Goal: Task Accomplishment & Management: Use online tool/utility

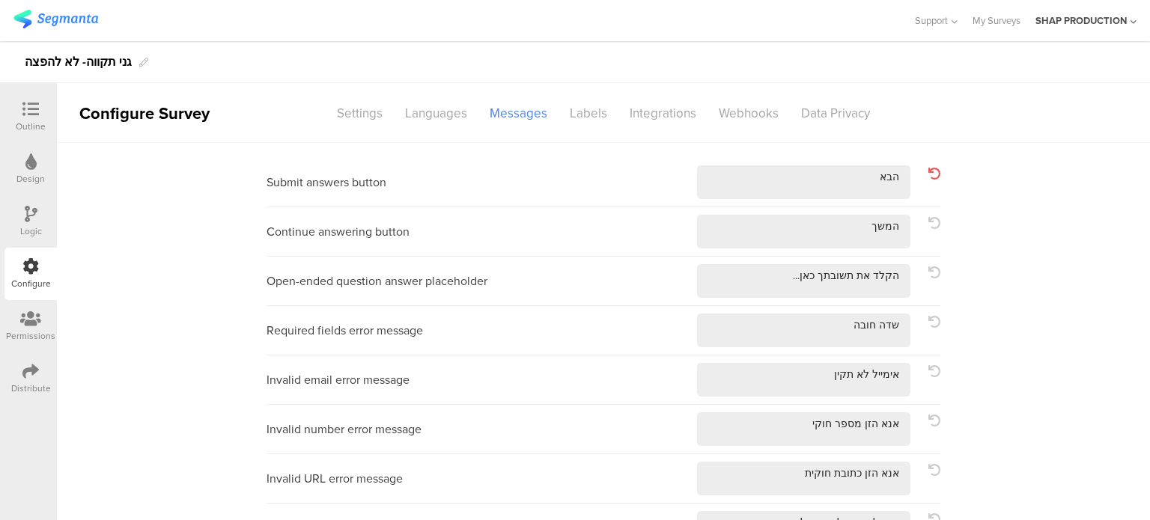
click at [79, 30] on link at bounding box center [55, 21] width 85 height 23
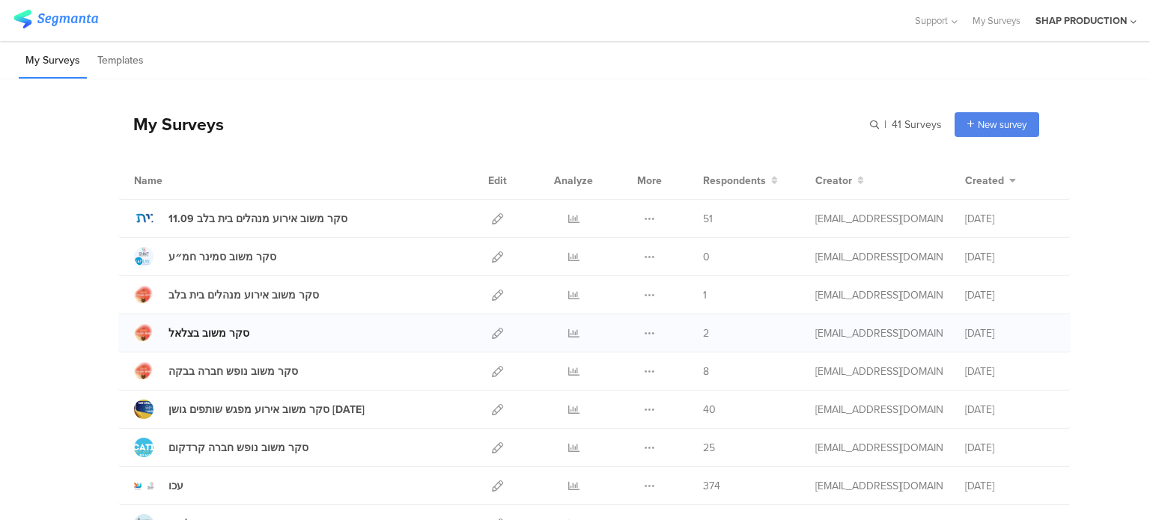
click at [209, 335] on div "סקר משוב בצלאל" at bounding box center [208, 334] width 81 height 16
click at [492, 330] on icon at bounding box center [497, 333] width 11 height 11
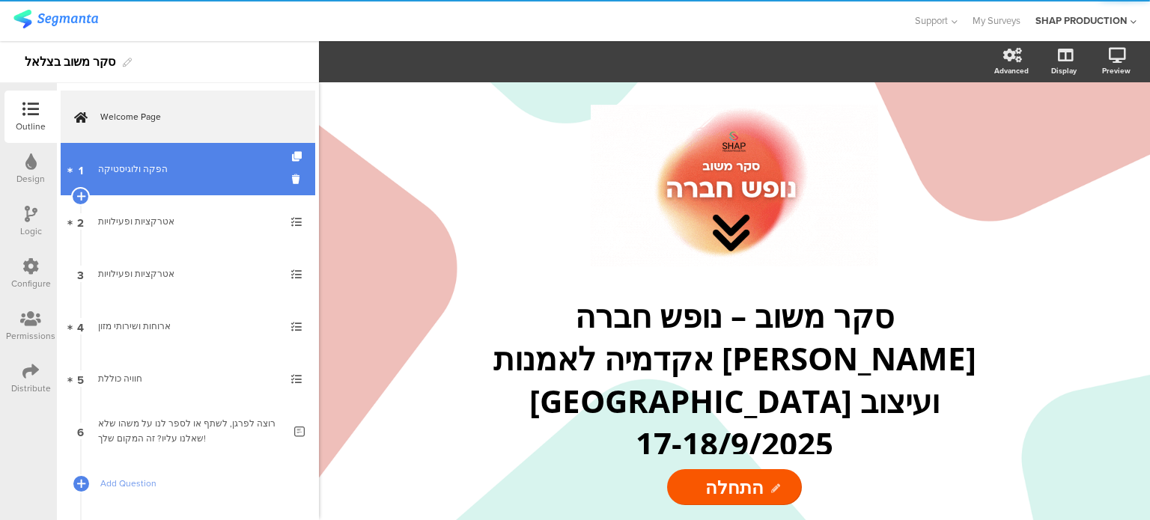
click at [117, 162] on div "הפקה ולוגיסטיקה" at bounding box center [187, 169] width 179 height 15
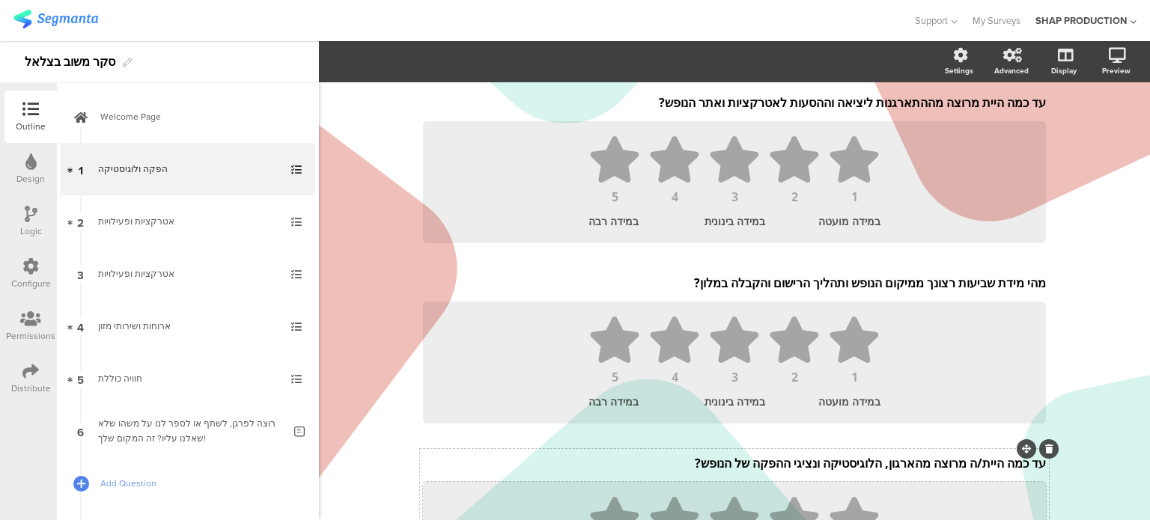
scroll to position [298, 0]
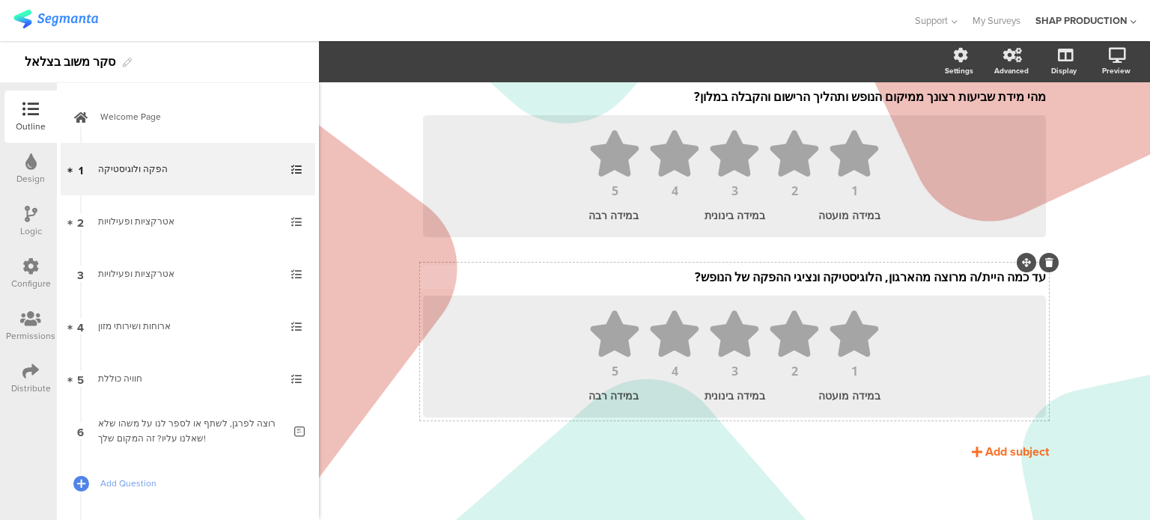
click at [967, 278] on p "עד כמה היית/ה מרוצה מהארגון, הלוגיסטיקה ונציגי ההפקה של הנופש?" at bounding box center [734, 277] width 623 height 16
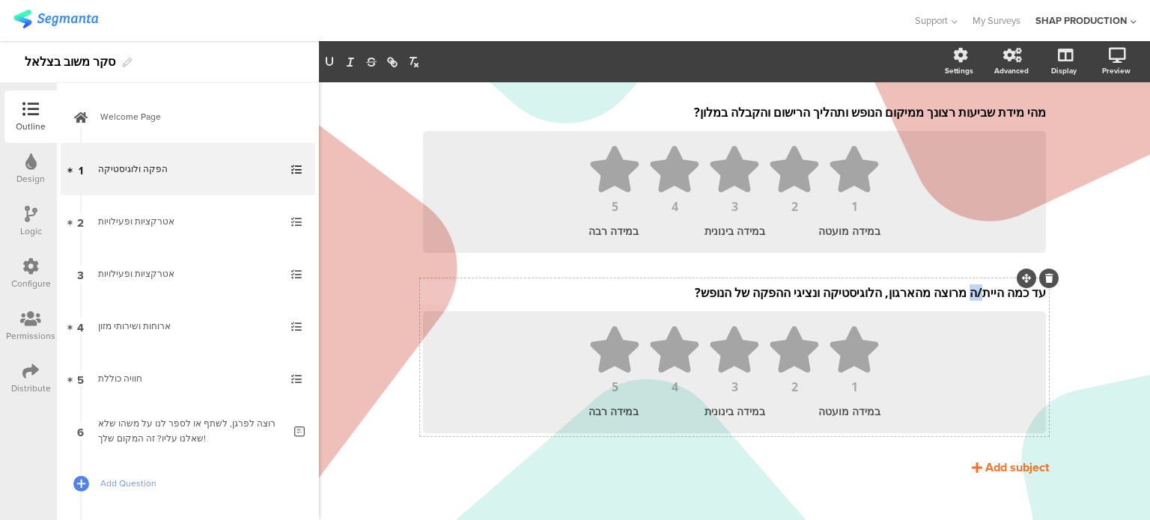
drag, startPoint x: 964, startPoint y: 294, endPoint x: 974, endPoint y: 295, distance: 9.8
click at [974, 295] on p "עד כמה היית/ה מרוצה מהארגון, הלוגיסטיקה ונציגי ההפקה של הנופש?" at bounding box center [734, 292] width 623 height 16
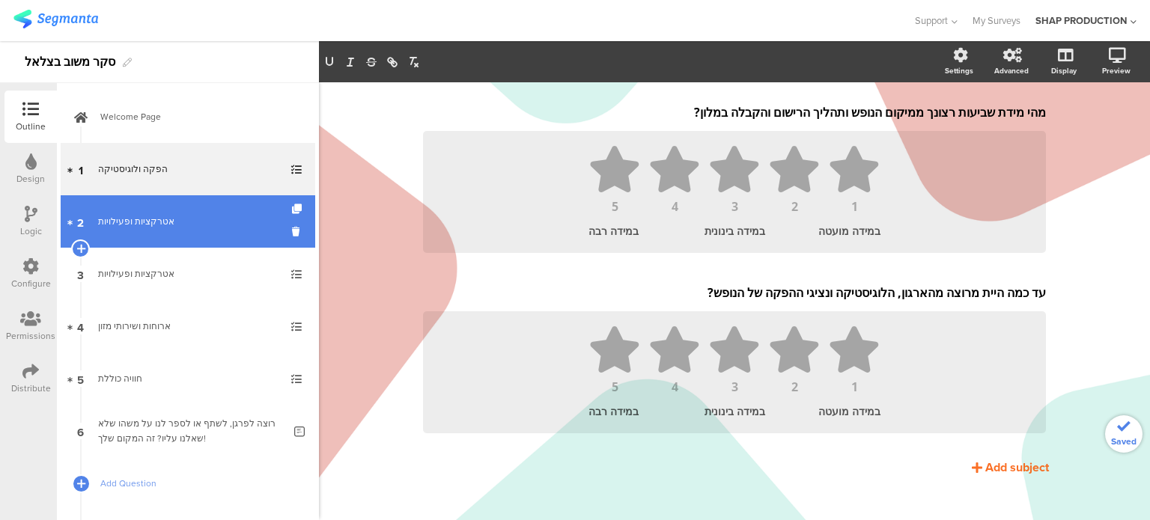
click at [192, 243] on link "2 אטרקציות ופעילויות" at bounding box center [188, 221] width 254 height 52
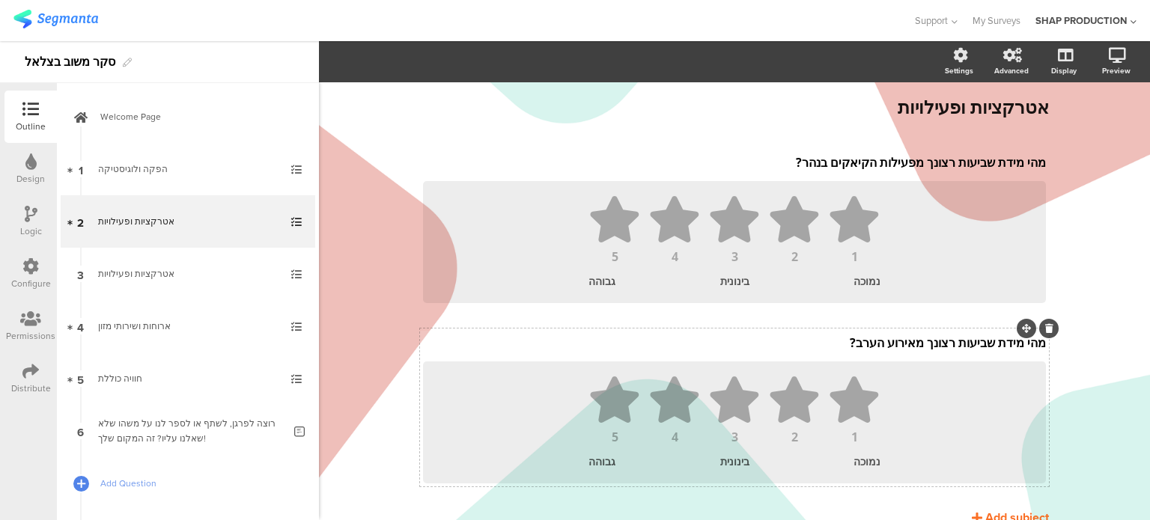
scroll to position [118, 0]
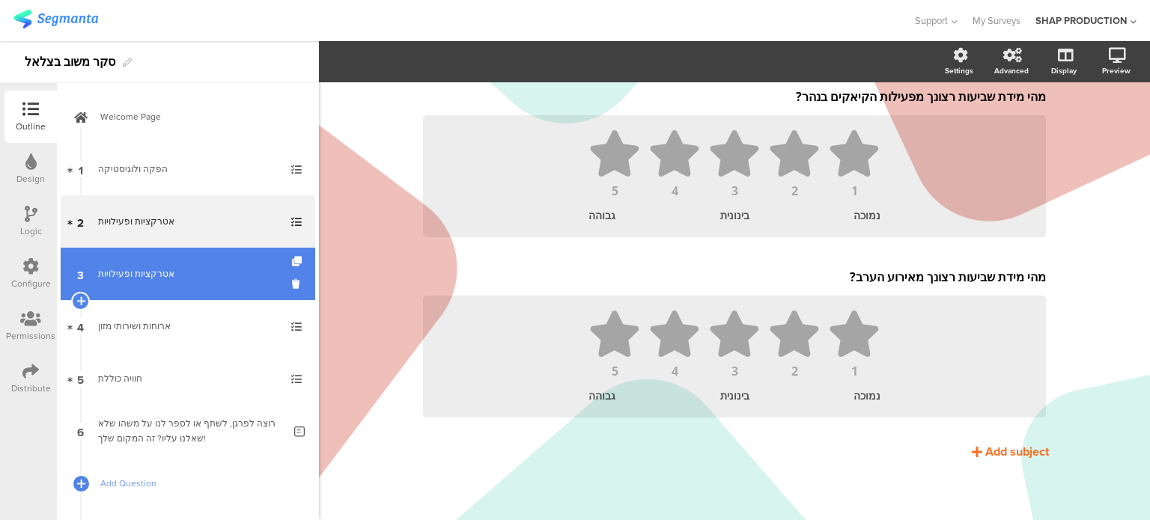
click at [210, 287] on link "3 אטרקציות ופעילויות" at bounding box center [188, 274] width 254 height 52
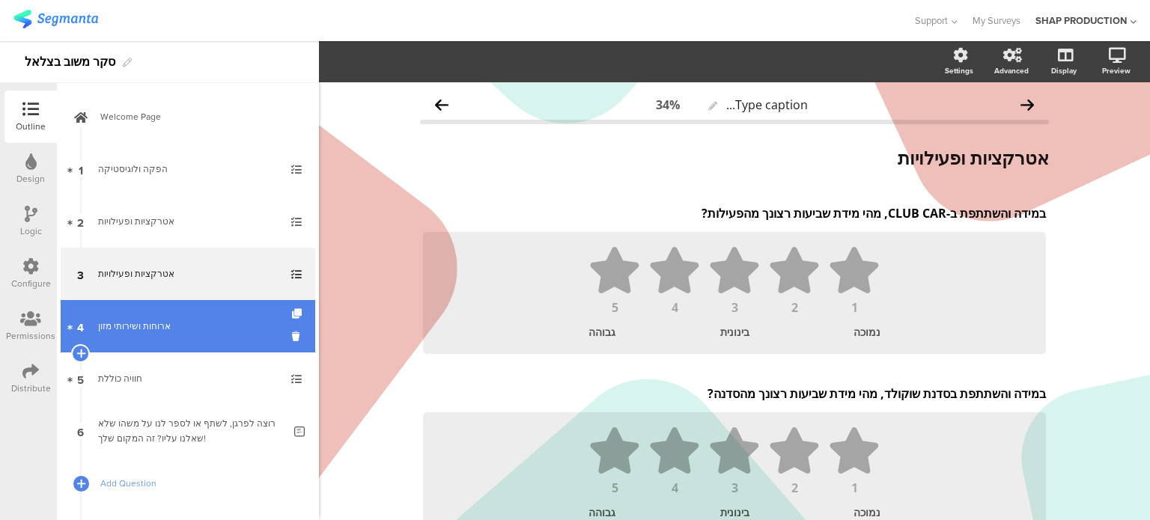
click at [110, 319] on div "ארוחות ושירותי מזון" at bounding box center [187, 326] width 179 height 15
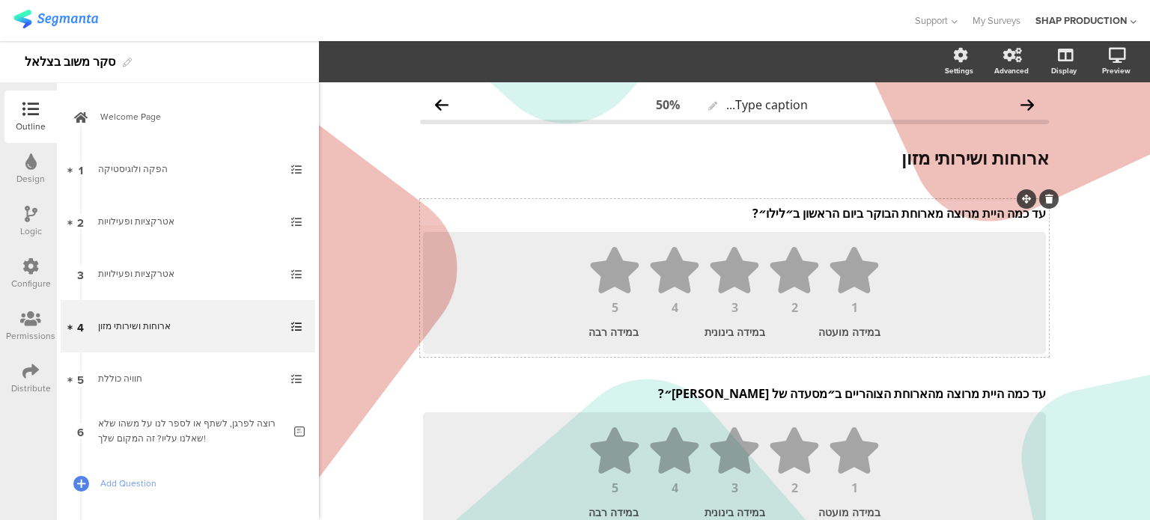
click at [801, 213] on p "עד כמה היית מרוצה מארוחת הבוקר ביום הראשון ב״לילו״?" at bounding box center [734, 213] width 623 height 16
click at [775, 213] on p "עד כמה היית מרוצה מארוחת הבוקר ביום הראשון ב״לילו״?" at bounding box center [734, 213] width 623 height 16
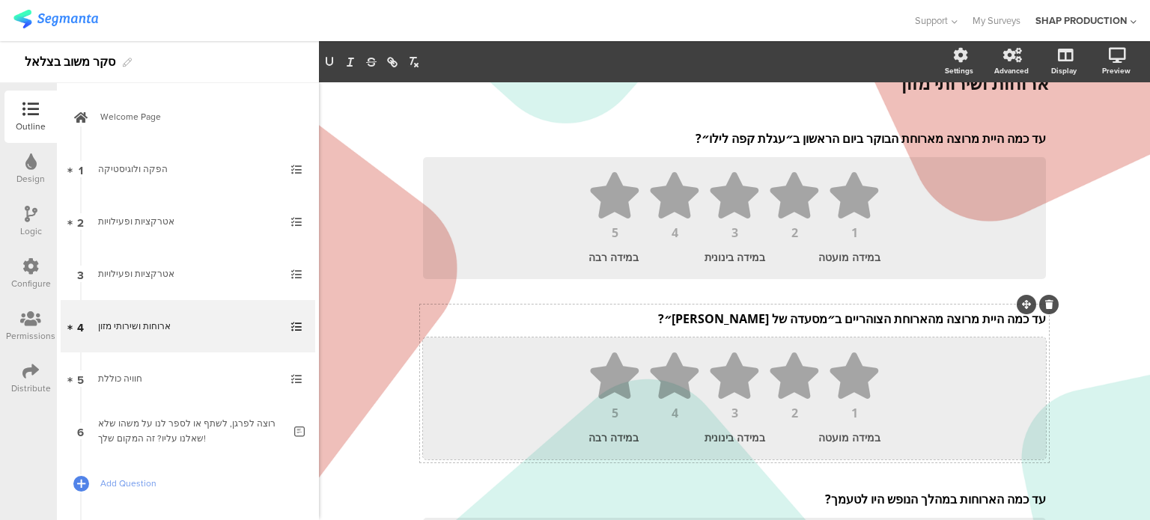
scroll to position [150, 0]
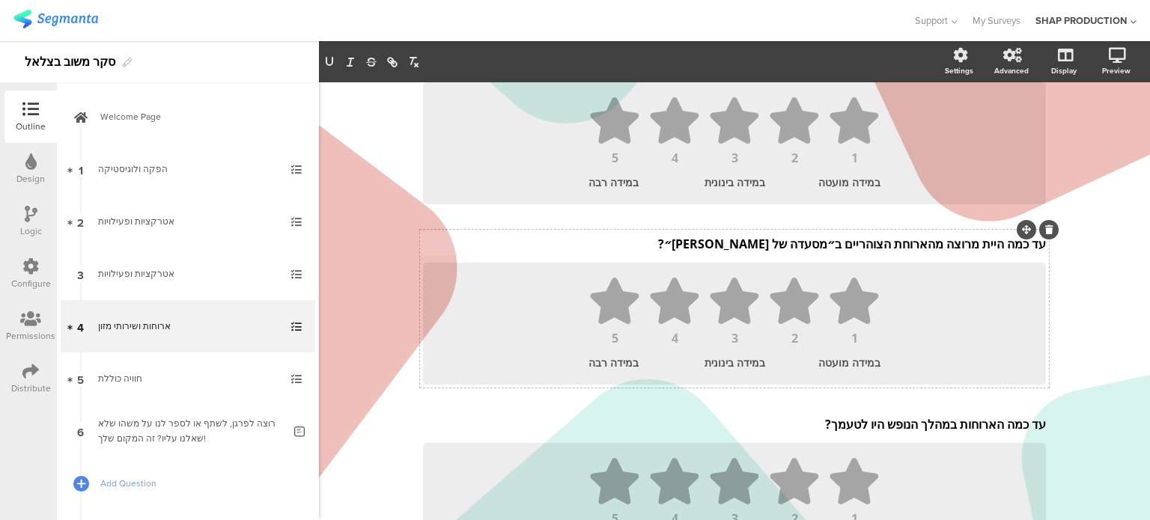
click at [823, 248] on div "עד כמה היית מרוצה מהארוחת הצוהריים ב״מסעדה של אבי״? עד כמה היית מרוצה מהארוחת ה…" at bounding box center [734, 244] width 630 height 24
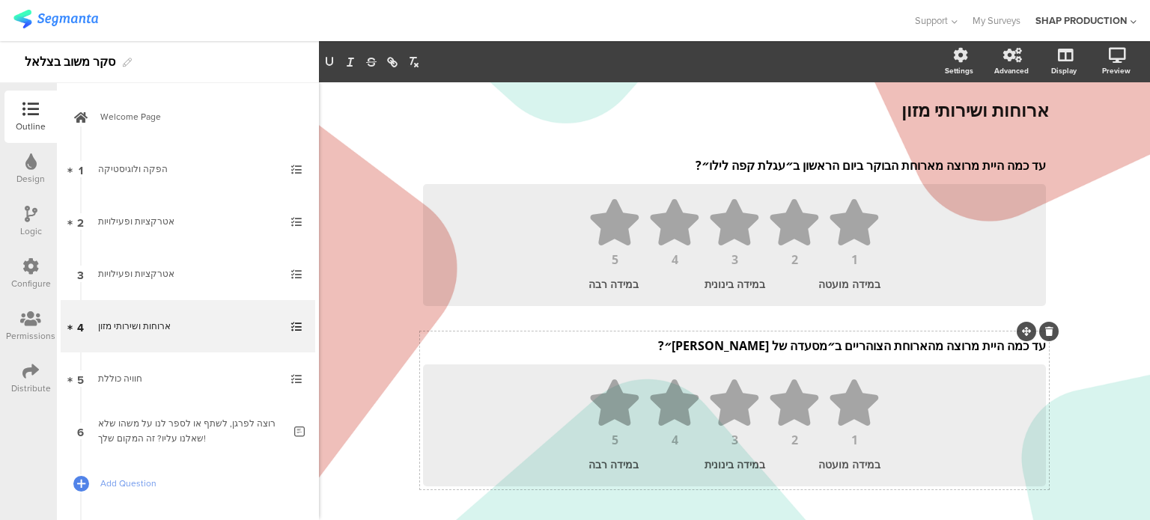
scroll to position [75, 0]
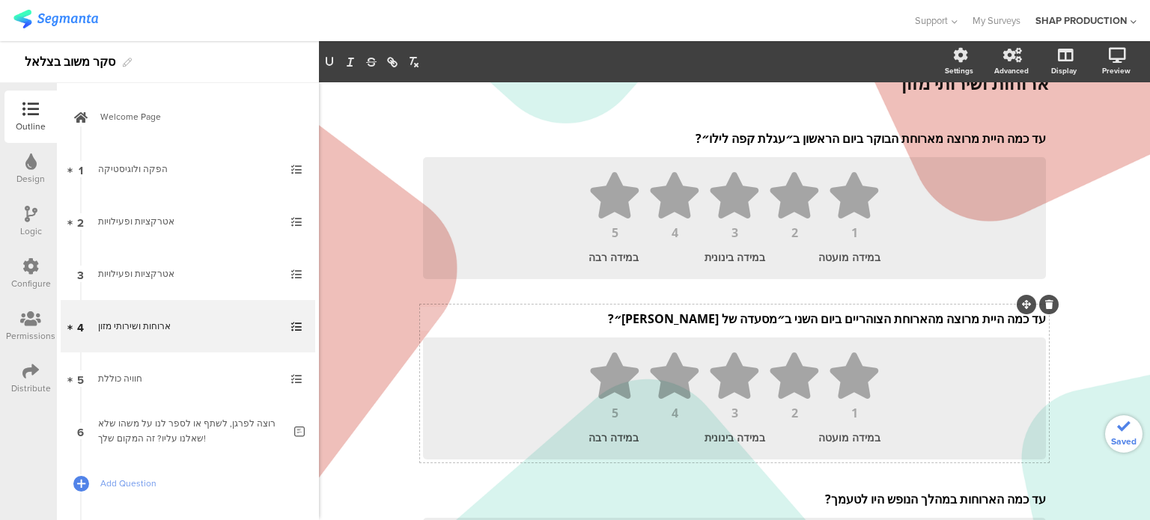
click at [765, 319] on p "עד כמה היית מרוצה מהארוחת הצוהריים ביום השני ב״מסעדה של אבי״?" at bounding box center [734, 319] width 623 height 16
click at [686, 315] on p "עד כמה היית מרוצה מהארוחת הצוהריים ביום השני במסעדה של אבי״?" at bounding box center [734, 319] width 623 height 16
click at [774, 139] on div "עד כמה היית מרוצה מארוחת הבוקר ביום הראשון ב״עגלת קפה לילו״? עד כמה היית מרוצה …" at bounding box center [734, 138] width 630 height 24
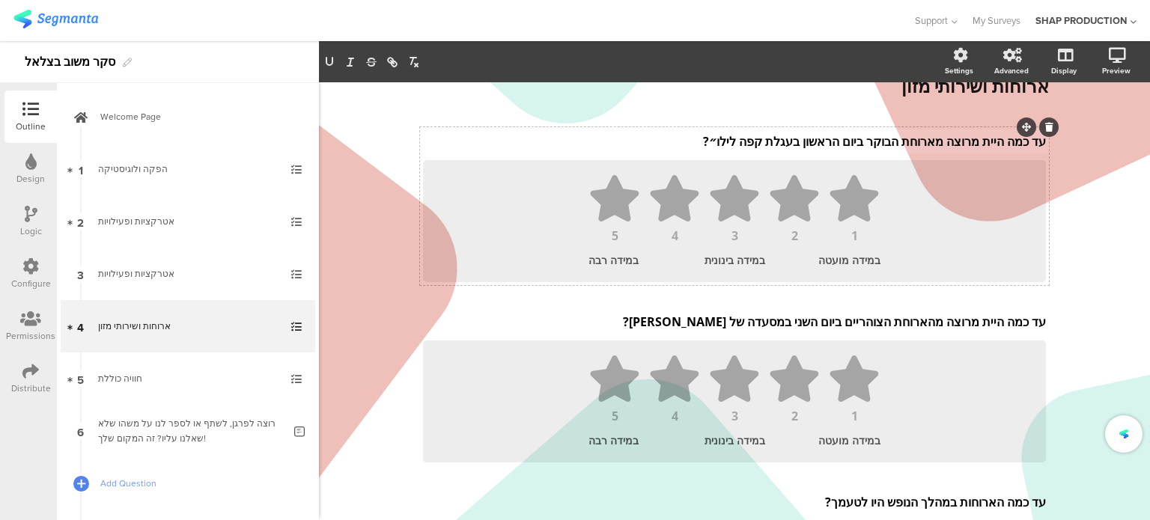
click at [699, 141] on p "עד כמה היית מרוצה מארוחת הבוקר ביום הראשון בעגלת קפה לילו״?" at bounding box center [734, 141] width 623 height 16
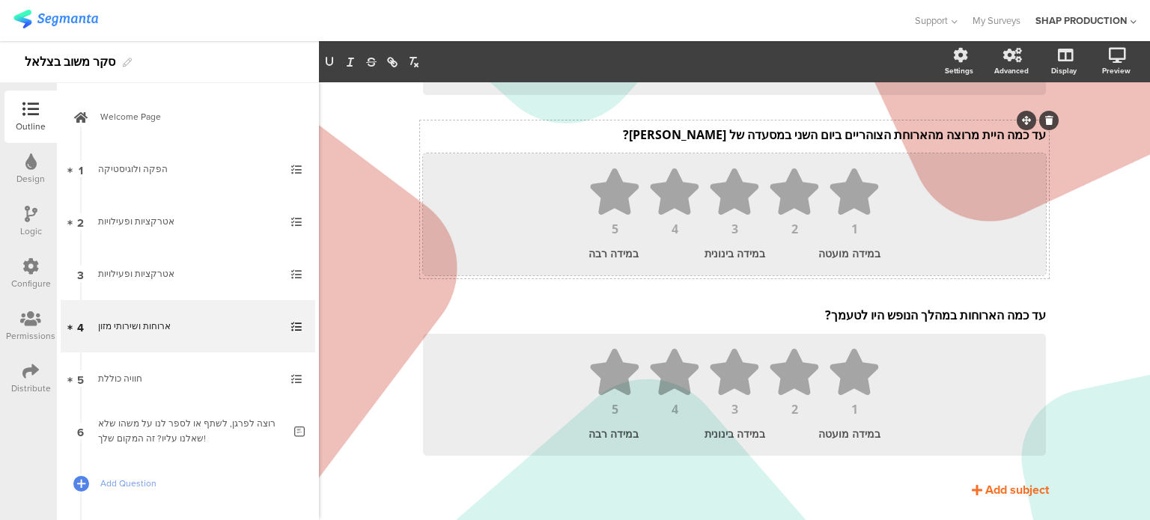
scroll to position [223, 0]
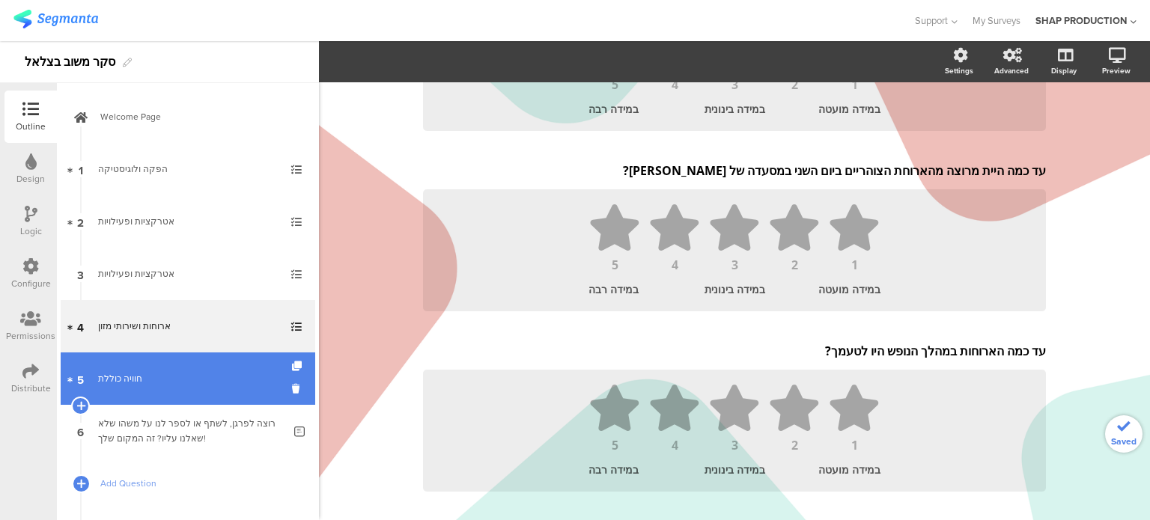
click at [144, 382] on div "חוויה כוללת" at bounding box center [187, 378] width 179 height 15
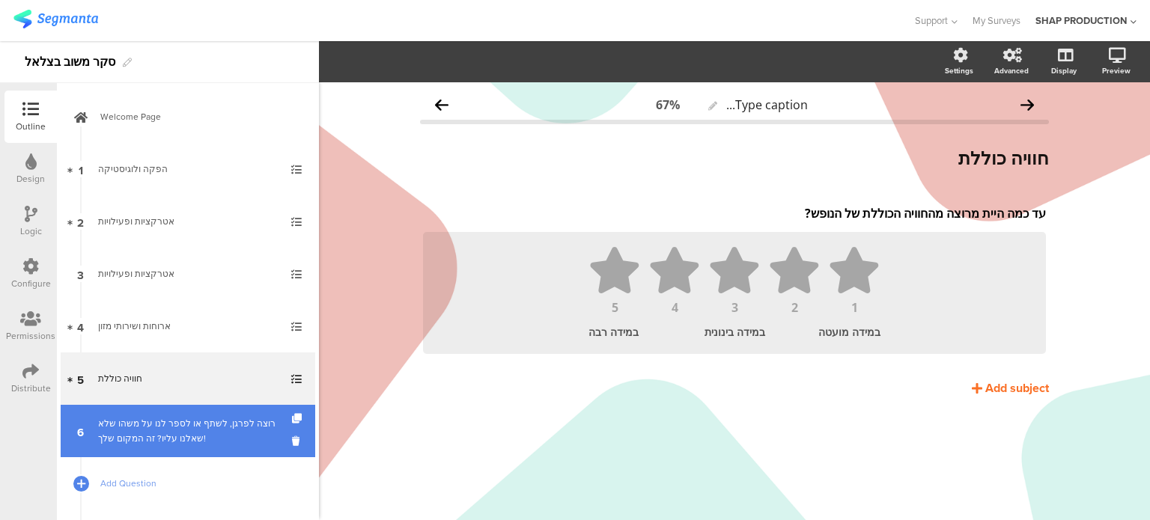
click at [153, 430] on div "רוצה לפרגן, לשתף או לספר לנו על משהו שלא שאלנו עליו? זה המקום שלך!" at bounding box center [190, 431] width 185 height 30
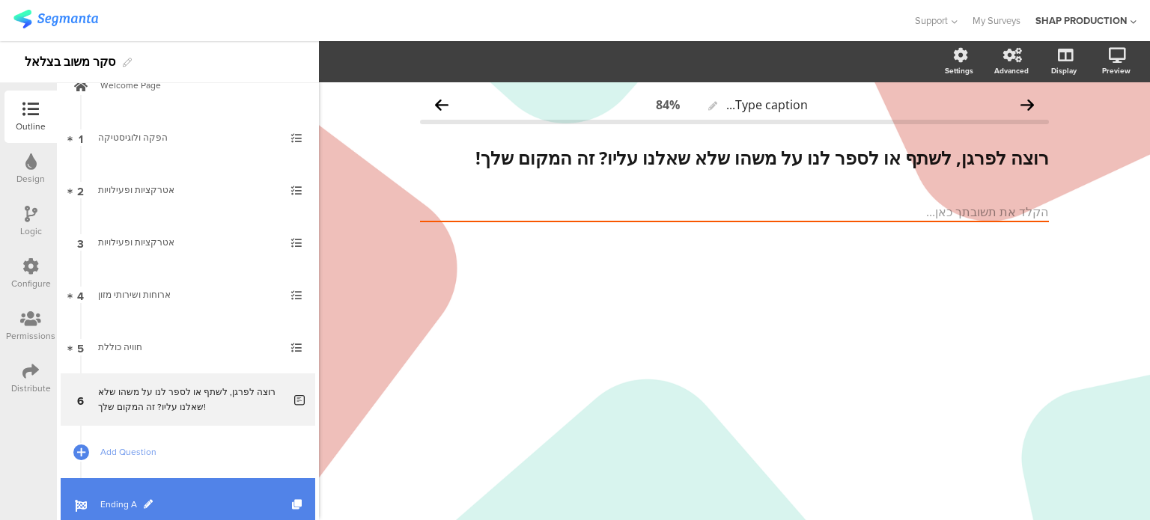
scroll to position [75, 0]
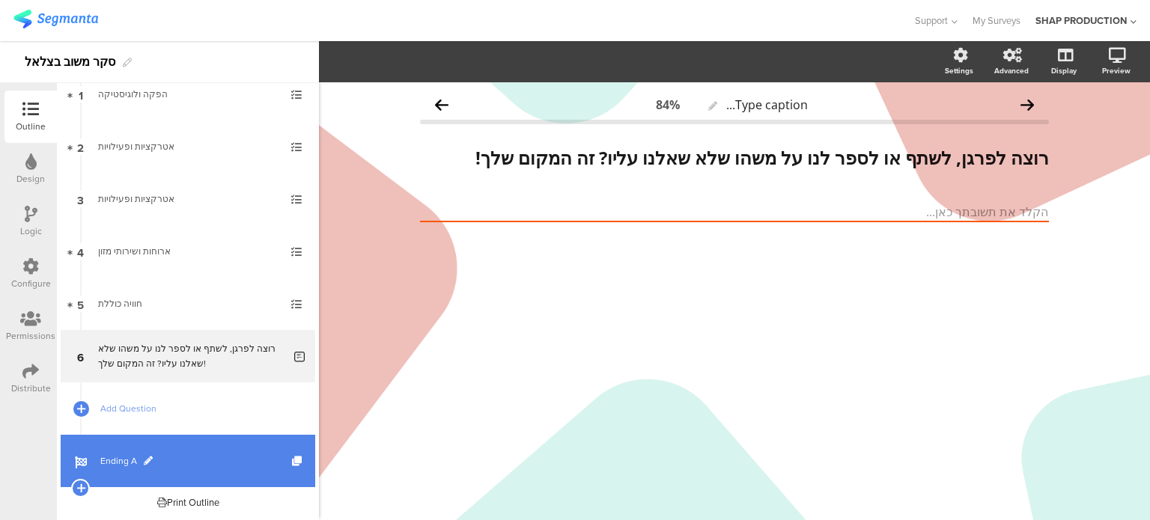
click at [201, 466] on span "Ending A" at bounding box center [196, 461] width 192 height 15
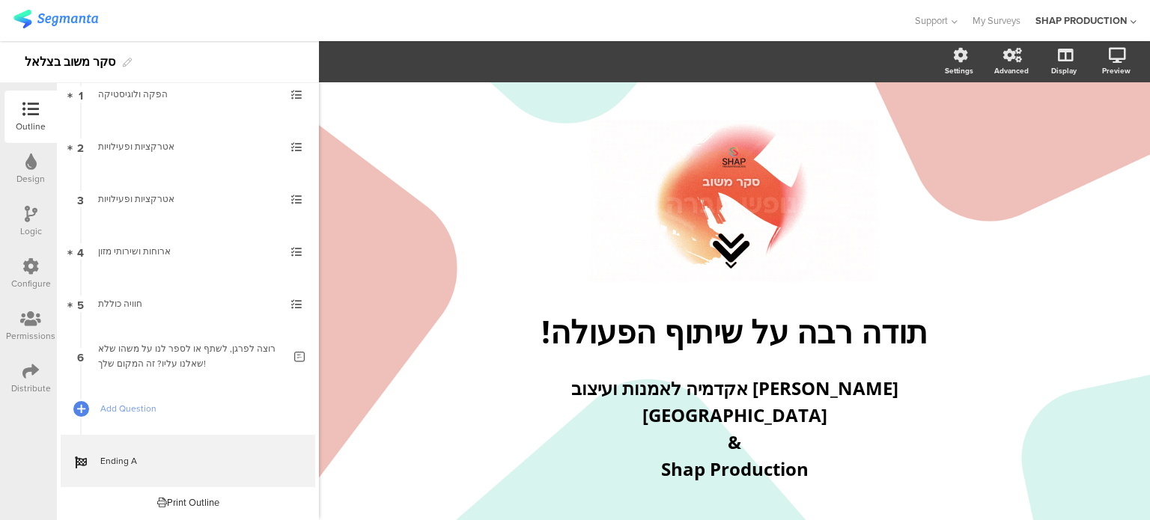
click at [59, 20] on img at bounding box center [55, 19] width 85 height 19
